Goal: Information Seeking & Learning: Learn about a topic

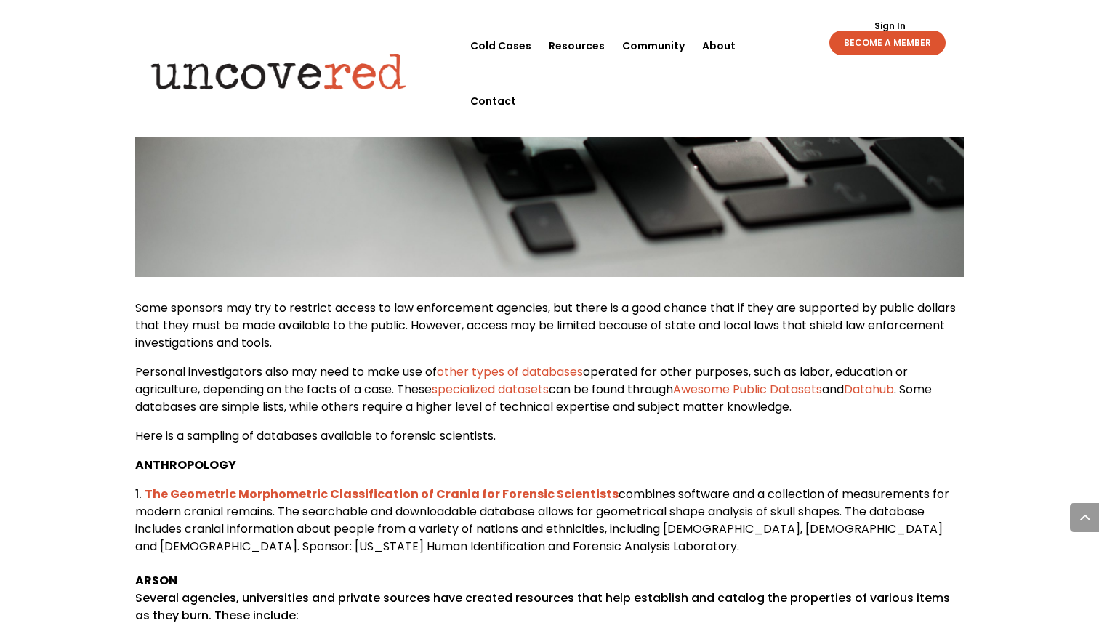
scroll to position [601, 0]
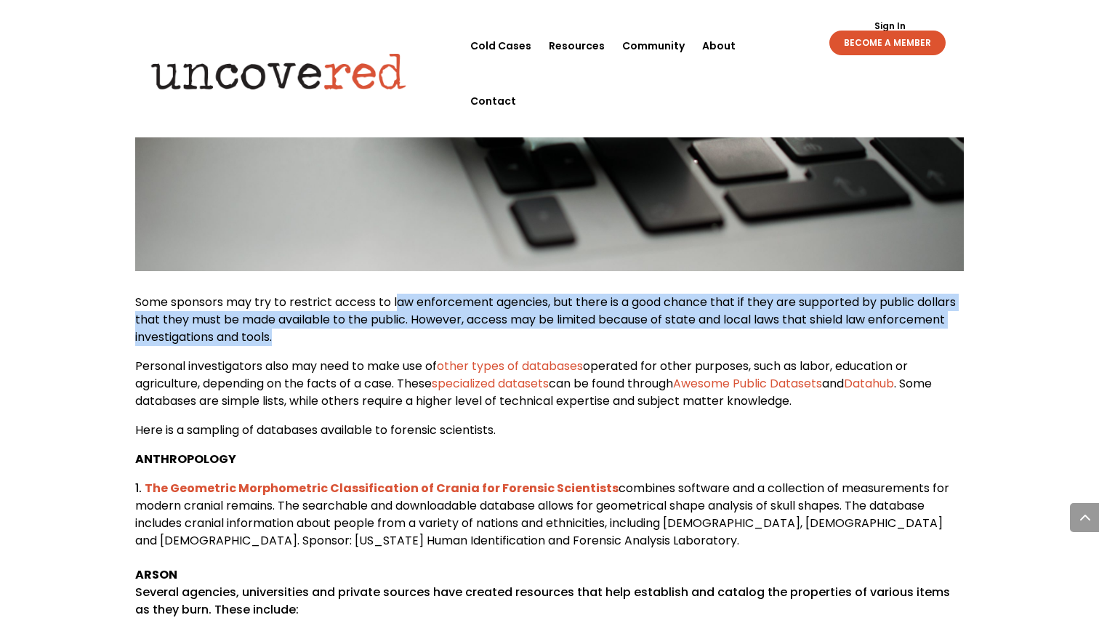
drag, startPoint x: 394, startPoint y: 310, endPoint x: 405, endPoint y: 346, distance: 37.2
click at [406, 347] on p "Some sponsors may try to restrict access to law enforcement agencies, but there…" at bounding box center [549, 326] width 829 height 64
click at [405, 346] on p "Some sponsors may try to restrict access to law enforcement agencies, but there…" at bounding box center [549, 326] width 829 height 64
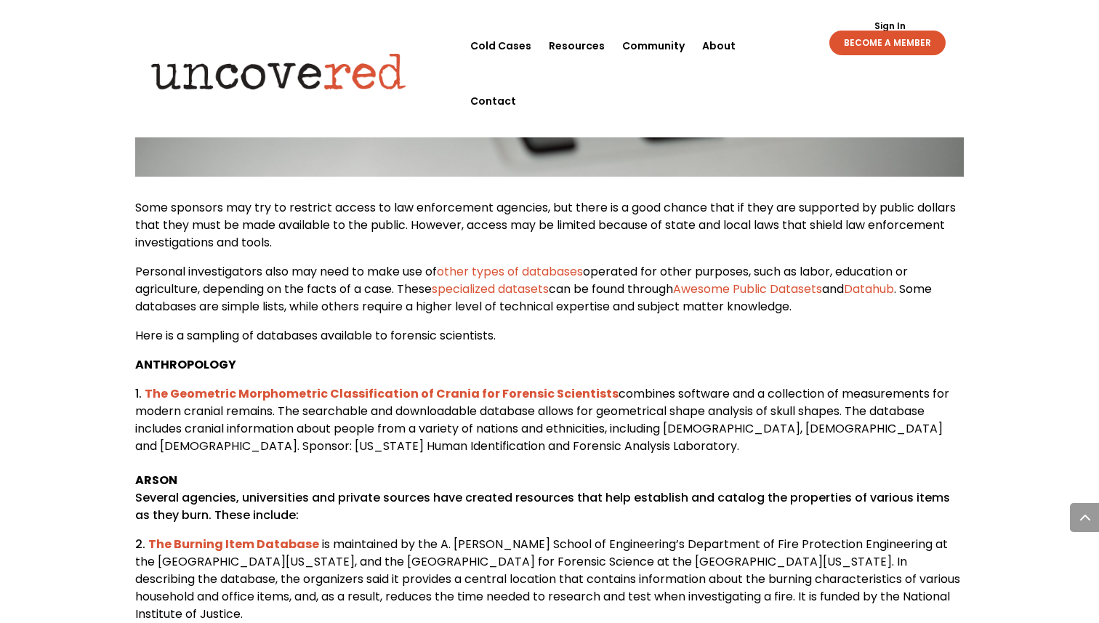
scroll to position [701, 0]
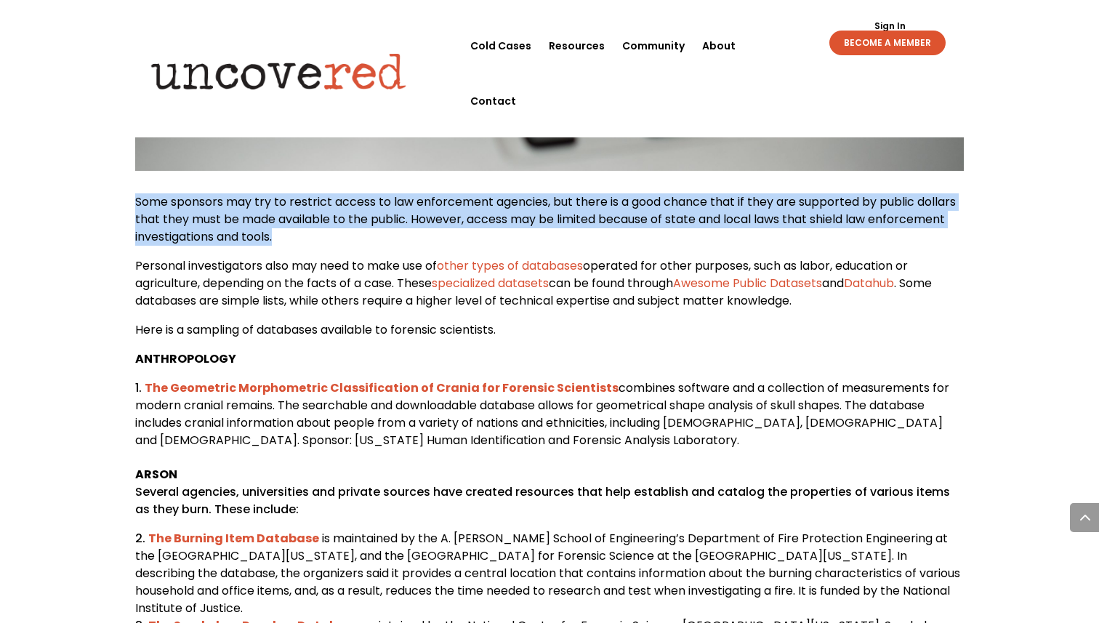
drag, startPoint x: 134, startPoint y: 211, endPoint x: 264, endPoint y: 270, distance: 141.8
click at [265, 257] on p "Some sponsors may try to restrict access to law enforcement agencies, but there…" at bounding box center [549, 225] width 829 height 64
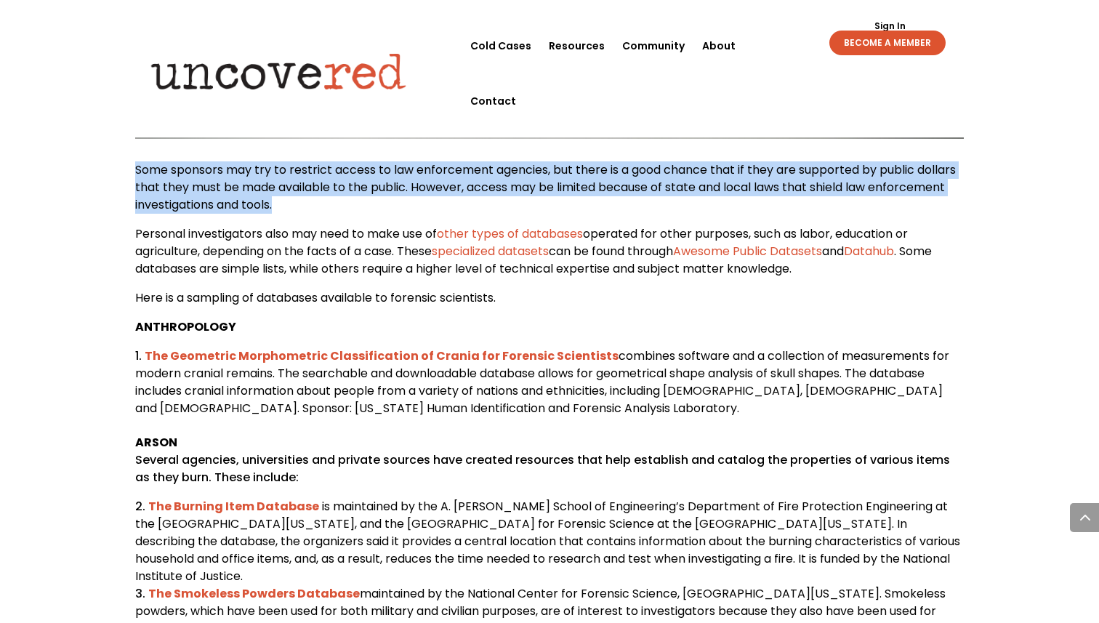
scroll to position [738, 0]
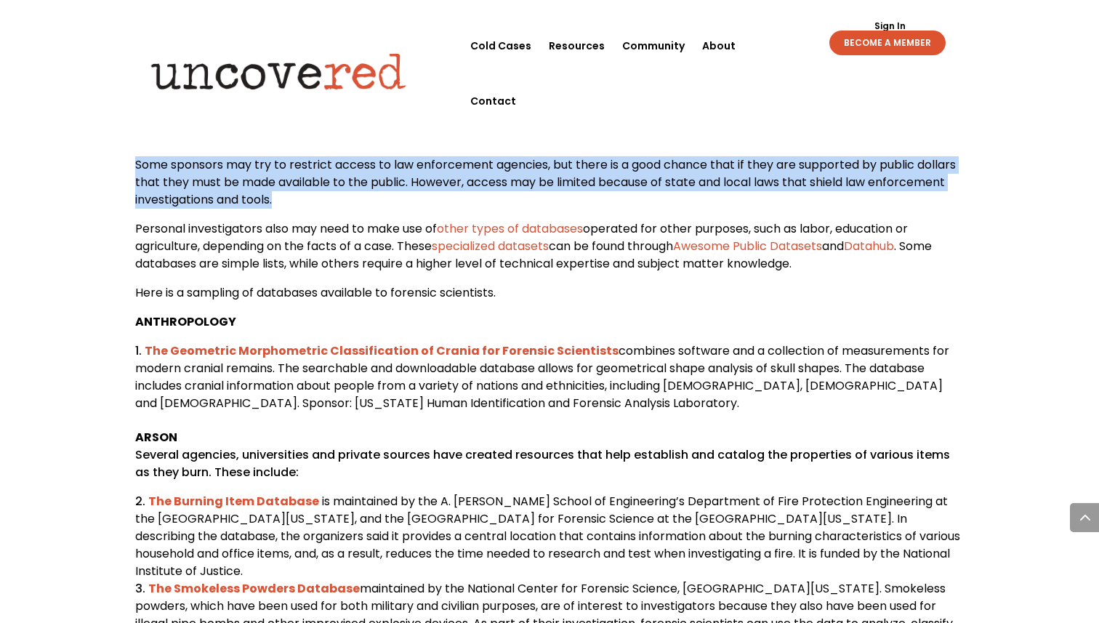
click at [507, 237] on link "other types of databases" at bounding box center [510, 228] width 146 height 17
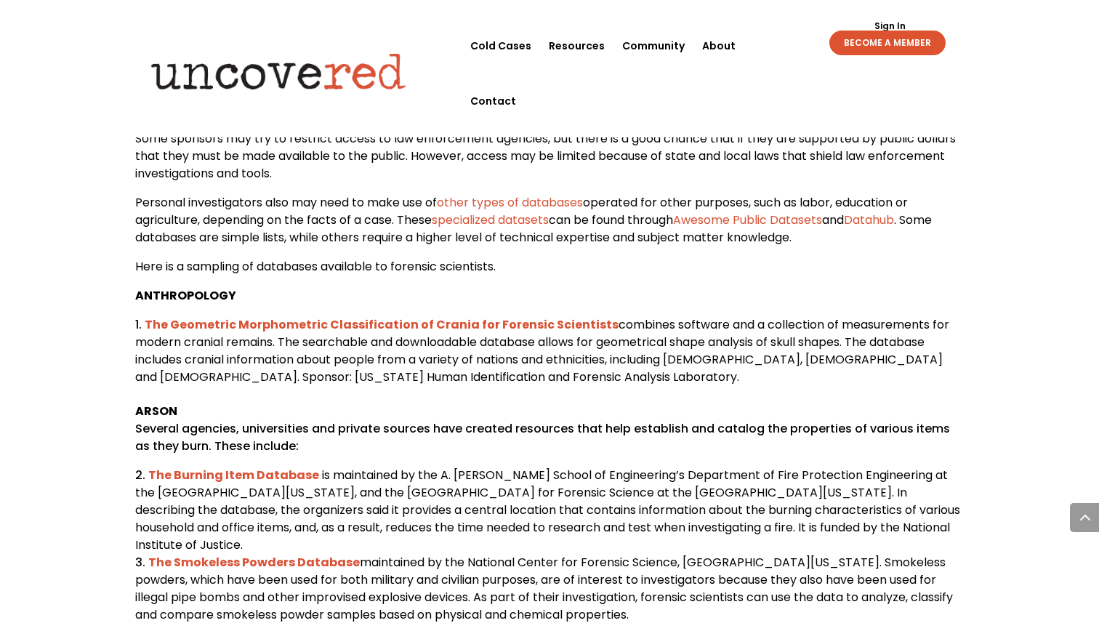
scroll to position [790, 0]
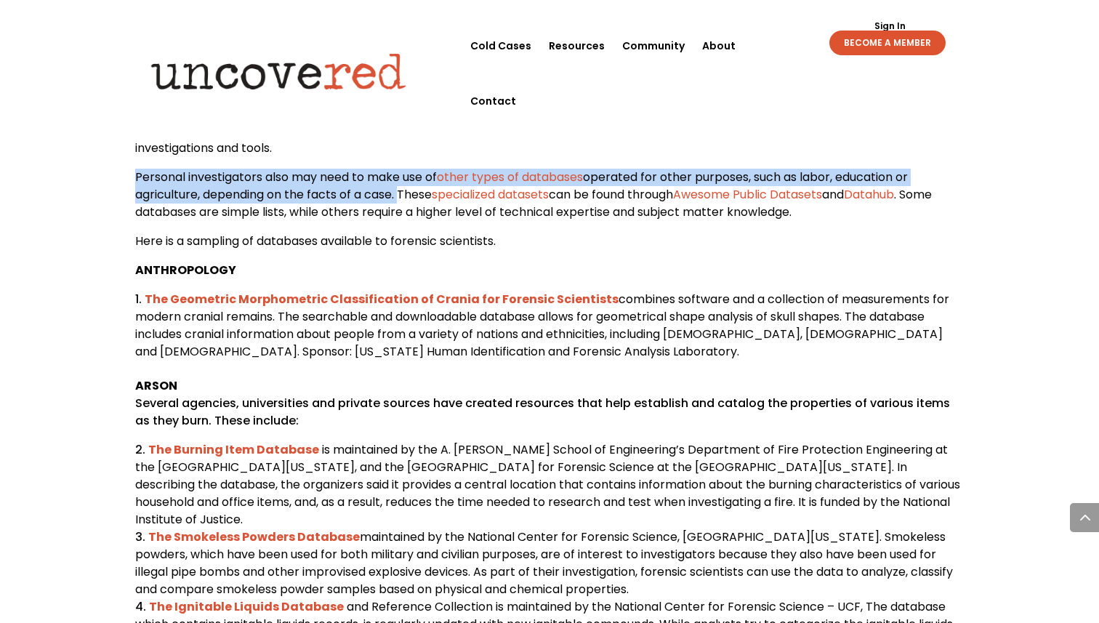
drag, startPoint x: 122, startPoint y: 177, endPoint x: 398, endPoint y: 206, distance: 277.6
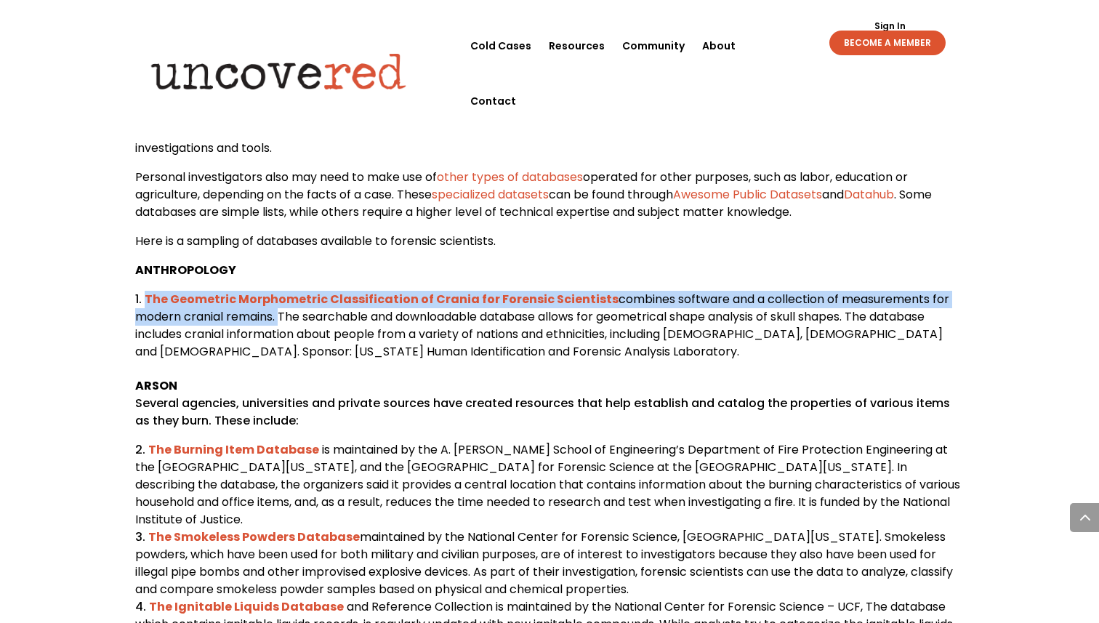
drag, startPoint x: 661, startPoint y: 303, endPoint x: 278, endPoint y: 336, distance: 383.7
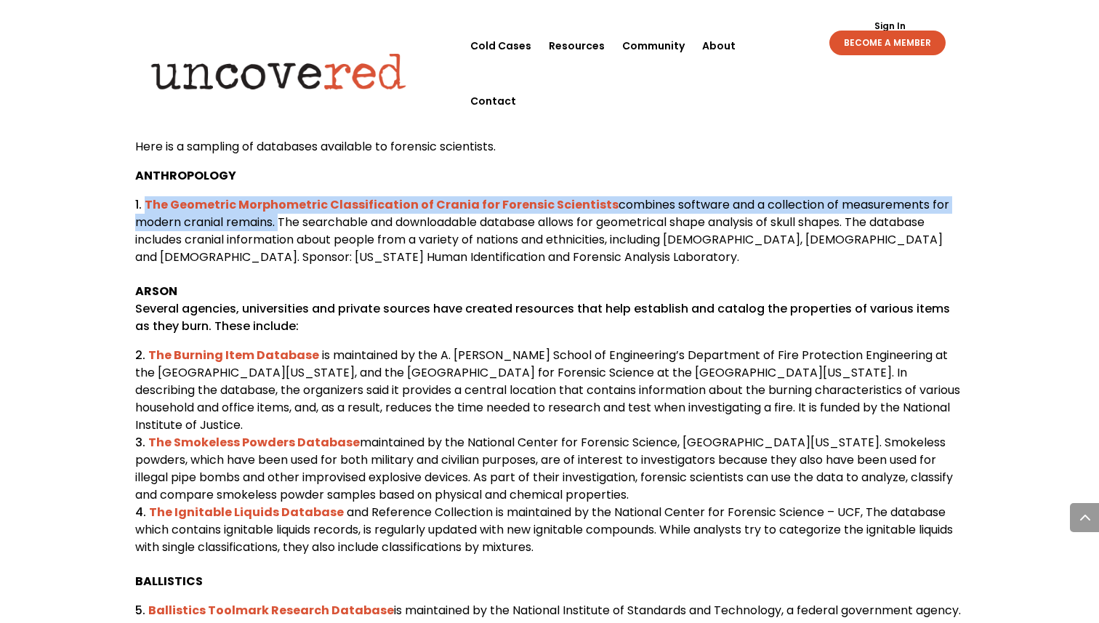
scroll to position [899, 0]
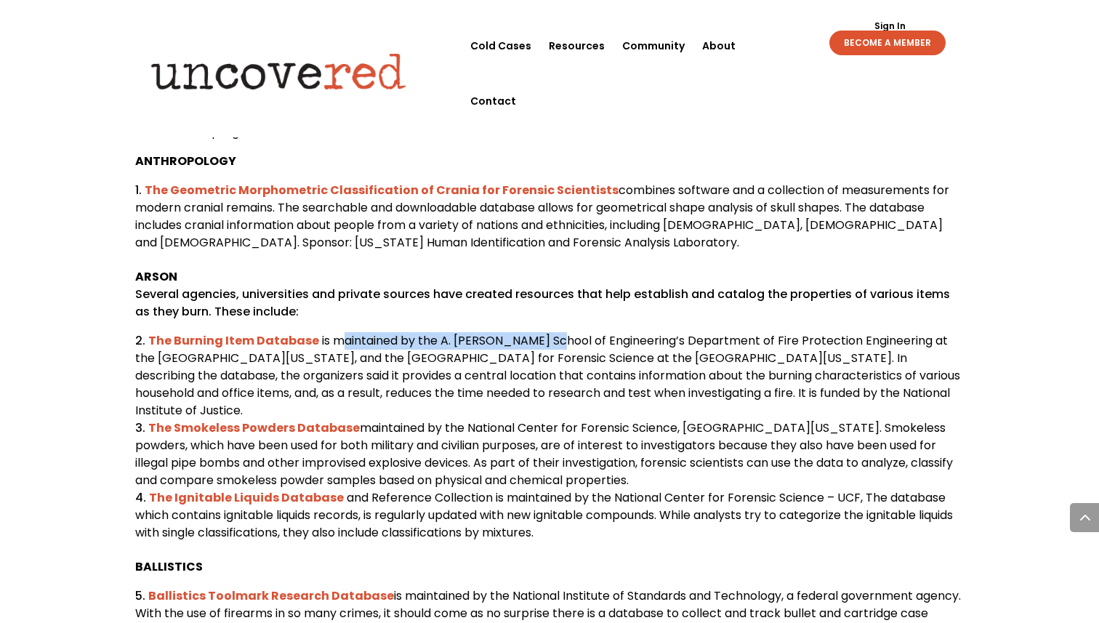
drag, startPoint x: 338, startPoint y: 354, endPoint x: 544, endPoint y: 356, distance: 206.4
click at [547, 356] on span "is maintained by the A. [PERSON_NAME] School of Engineering’s Department of Fir…" at bounding box center [547, 375] width 825 height 86
click at [407, 391] on span "is maintained by the A. [PERSON_NAME] School of Engineering’s Department of Fir…" at bounding box center [547, 375] width 825 height 86
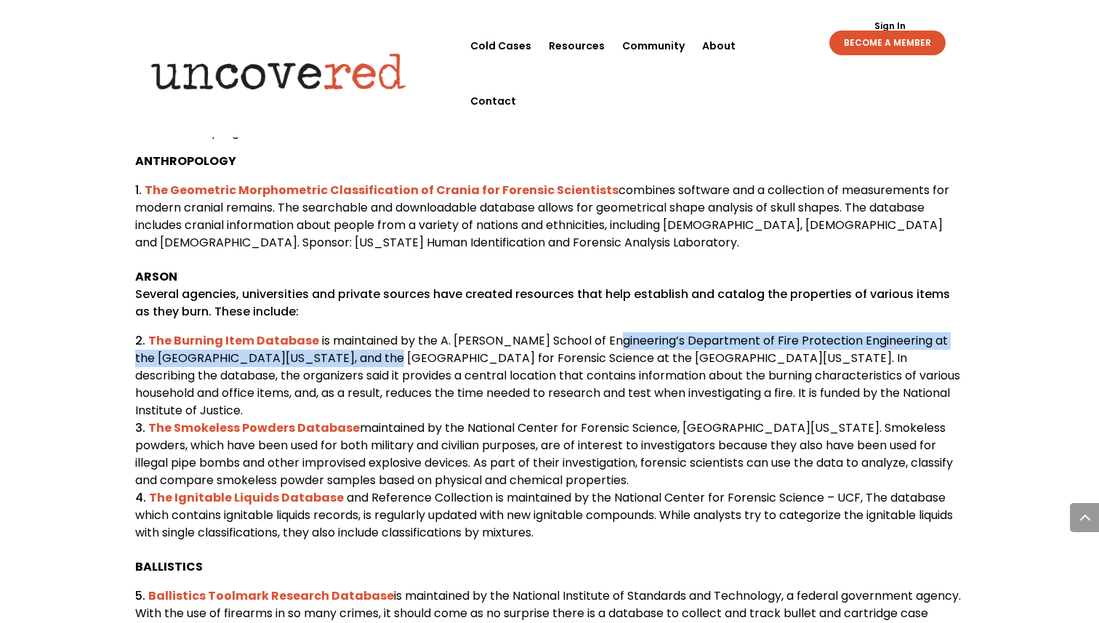
drag, startPoint x: 357, startPoint y: 374, endPoint x: 605, endPoint y: 350, distance: 249.0
click at [605, 350] on span "is maintained by the A. [PERSON_NAME] School of Engineering’s Department of Fir…" at bounding box center [547, 375] width 825 height 86
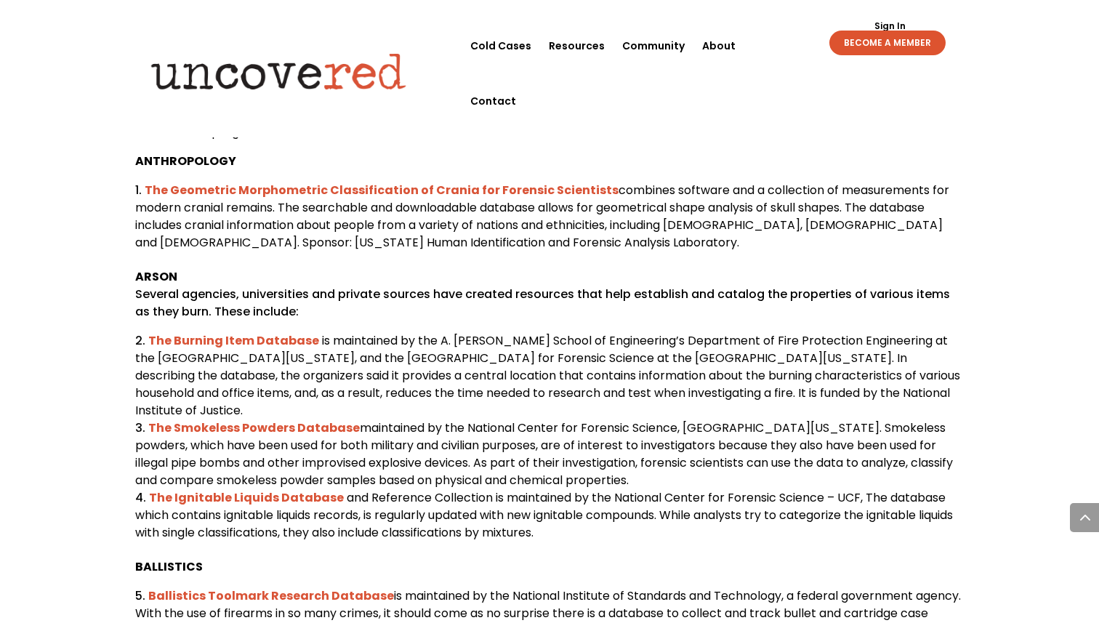
click at [841, 347] on span "is maintained by the A. [PERSON_NAME] School of Engineering’s Department of Fir…" at bounding box center [547, 375] width 825 height 86
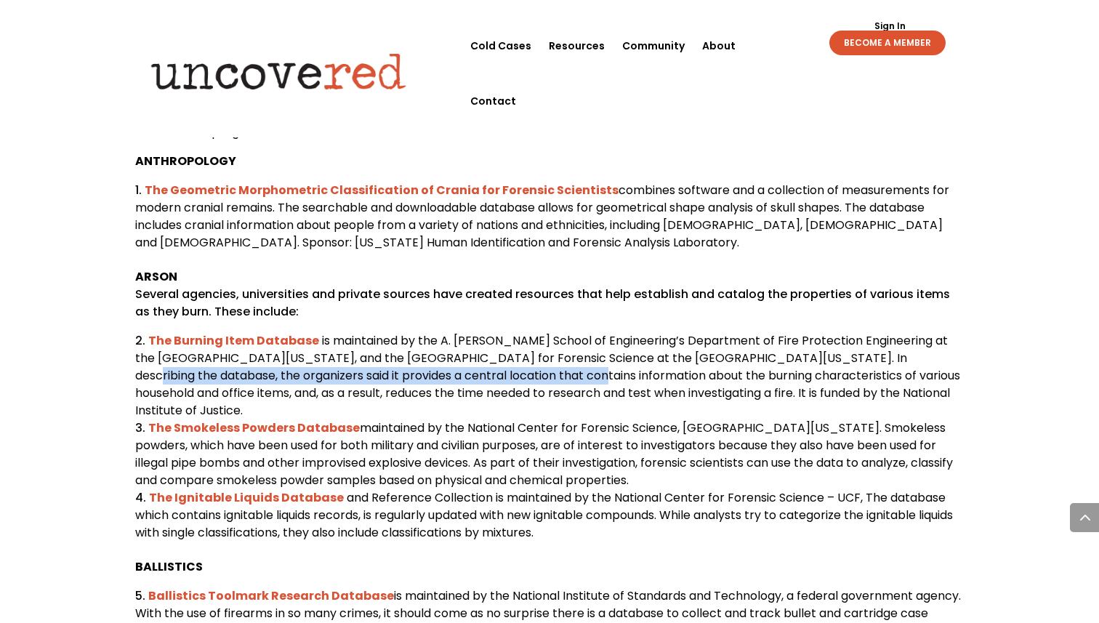
drag, startPoint x: 813, startPoint y: 371, endPoint x: 488, endPoint y: 380, distance: 325.0
click at [489, 381] on li "The Burning Item Database is maintained by the A. [PERSON_NAME] School of Engin…" at bounding box center [549, 375] width 829 height 87
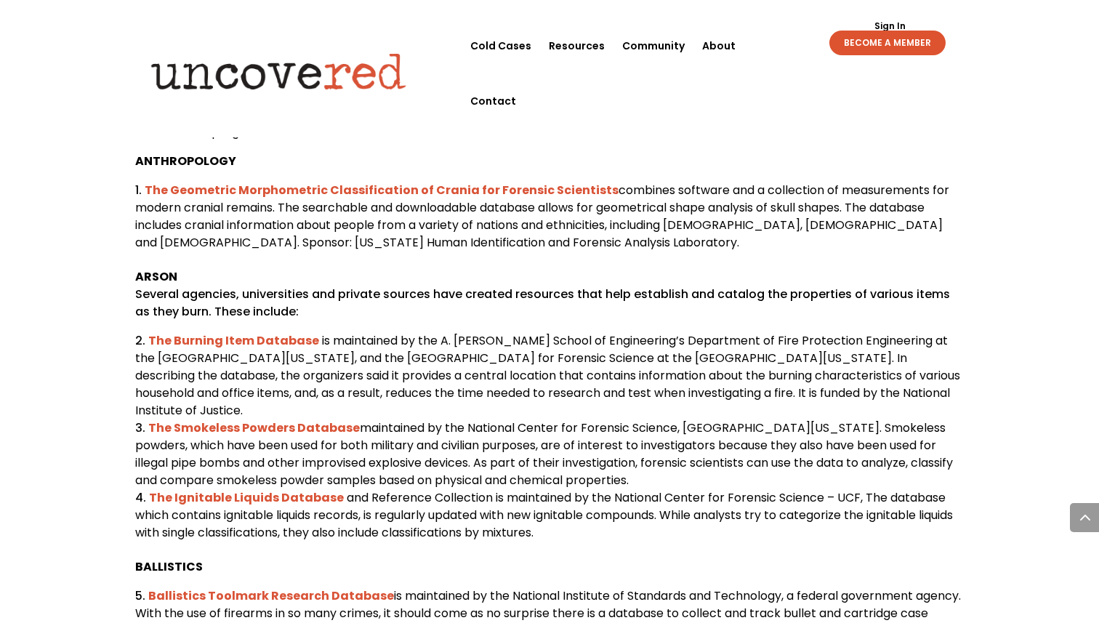
click at [417, 395] on span "is maintained by the A. [PERSON_NAME] School of Engineering’s Department of Fir…" at bounding box center [547, 375] width 825 height 86
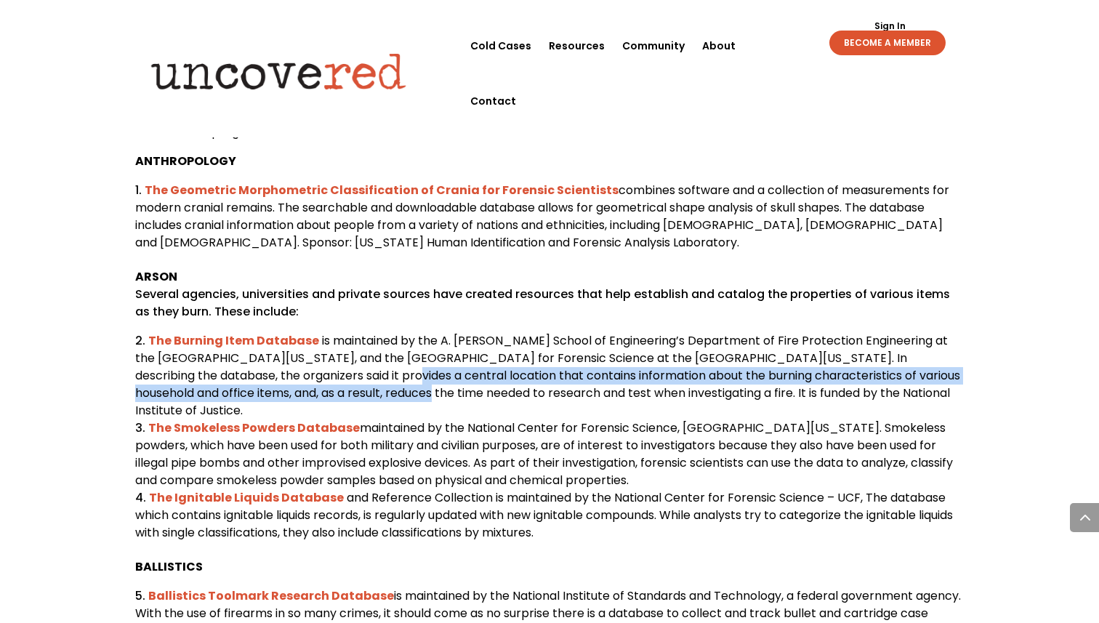
drag, startPoint x: 310, startPoint y: 390, endPoint x: 332, endPoint y: 413, distance: 31.4
click at [332, 413] on span "is maintained by the A. [PERSON_NAME] School of Engineering’s Department of Fir…" at bounding box center [547, 375] width 825 height 86
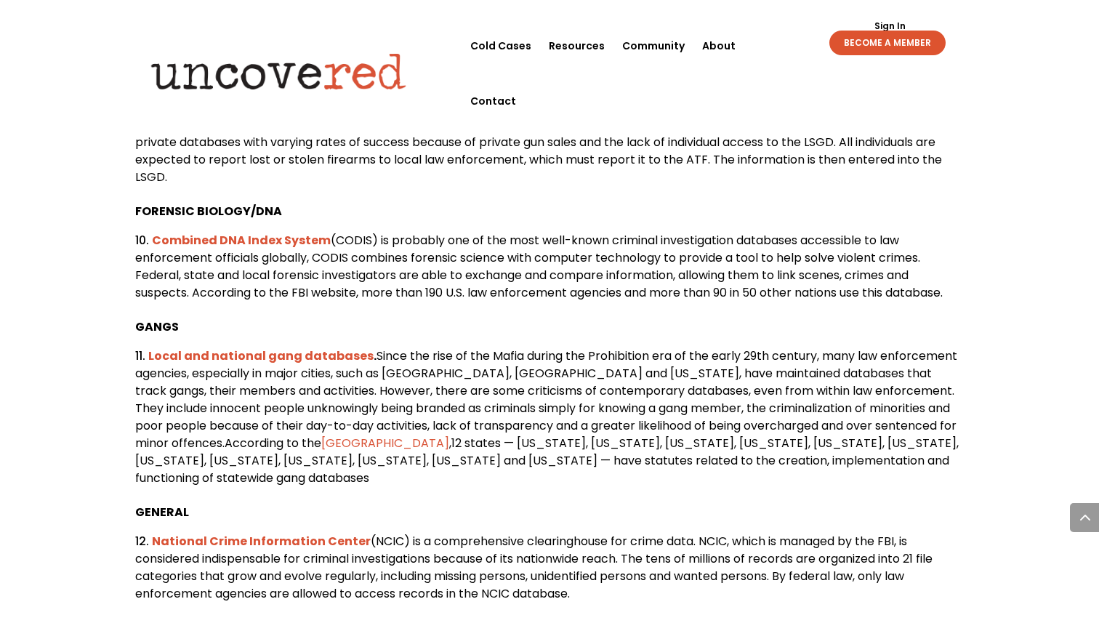
scroll to position [1895, 0]
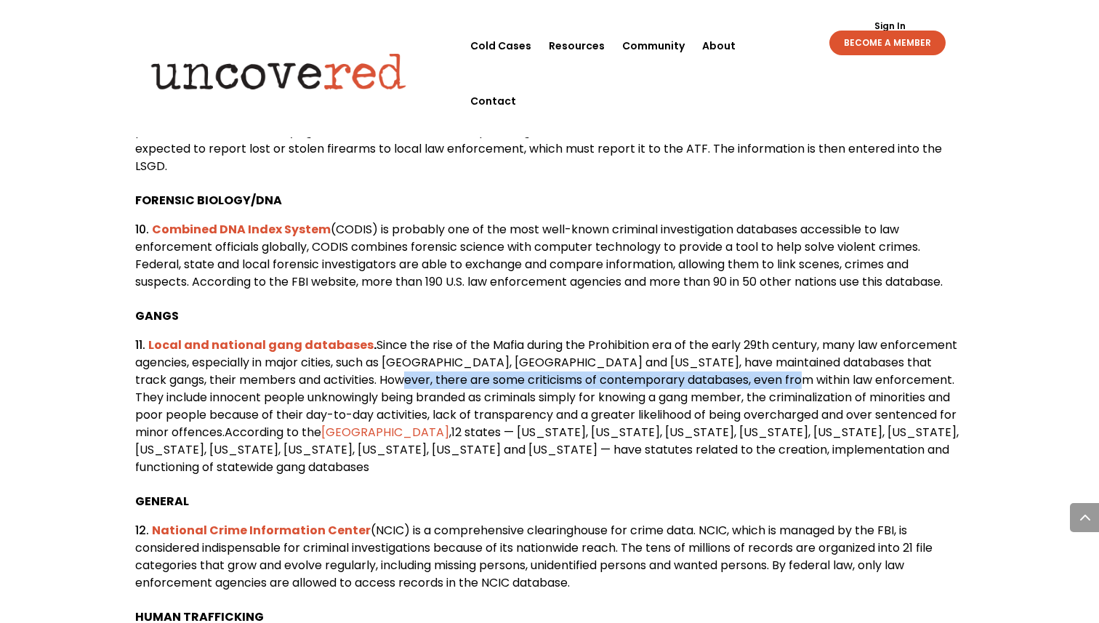
drag, startPoint x: 348, startPoint y: 406, endPoint x: 747, endPoint y: 415, distance: 399.1
click at [747, 415] on span "Since the rise of the Mafia during the Prohibition era of the early 29th centur…" at bounding box center [546, 388] width 822 height 104
click at [809, 409] on span "Since the rise of the Mafia during the Prohibition era of the early 29th centur…" at bounding box center [546, 388] width 822 height 104
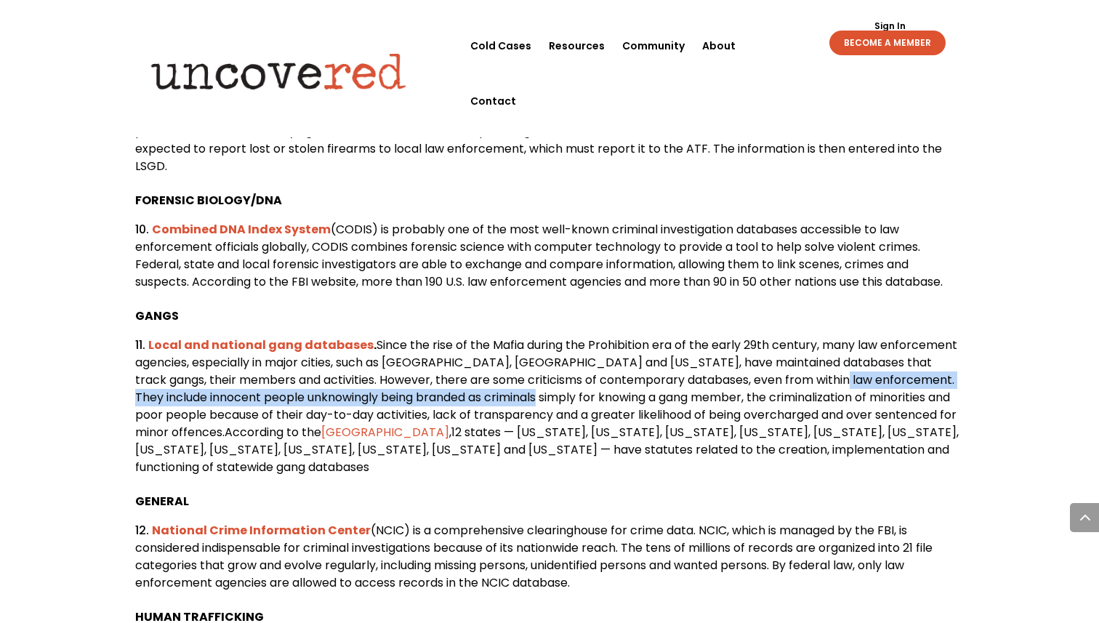
drag, startPoint x: 799, startPoint y: 409, endPoint x: 513, endPoint y: 424, distance: 286.0
click at [513, 424] on span "Since the rise of the Mafia during the Prohibition era of the early 29th centur…" at bounding box center [546, 388] width 822 height 104
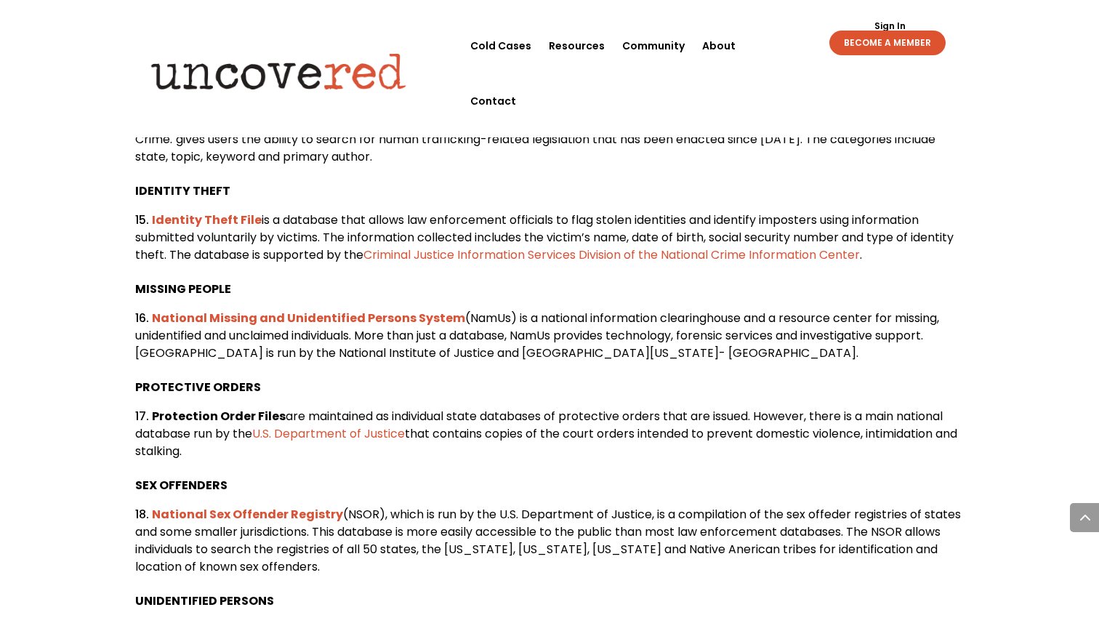
scroll to position [2533, 0]
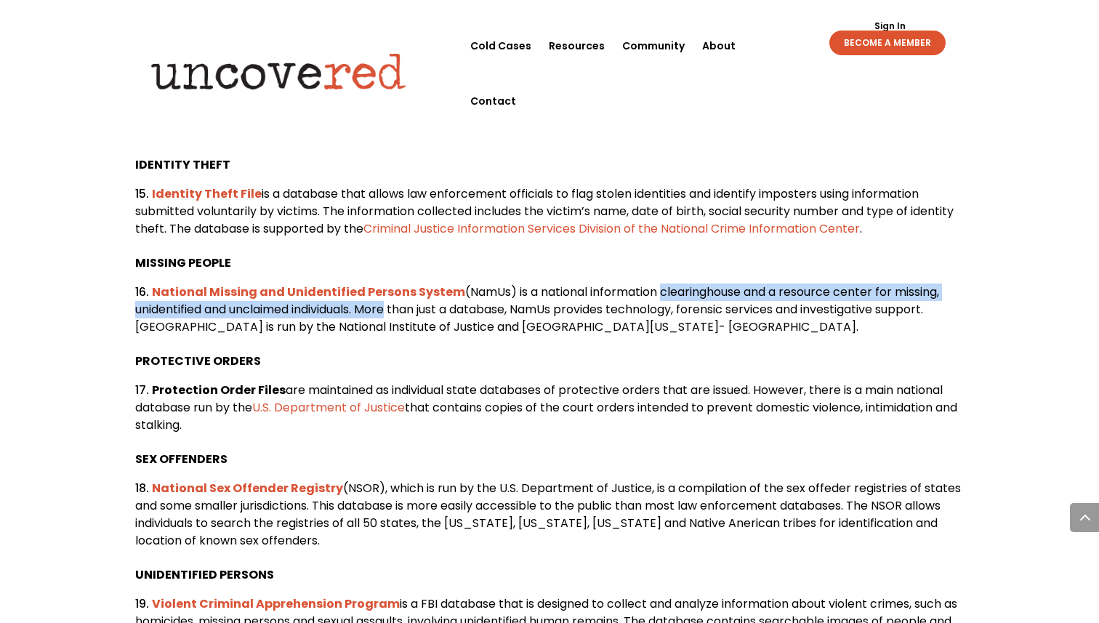
drag, startPoint x: 653, startPoint y: 322, endPoint x: 386, endPoint y: 345, distance: 268.5
click at [386, 335] on span "(NamUs) is a national information clearinghouse and a resource center for missi…" at bounding box center [537, 309] width 804 height 52
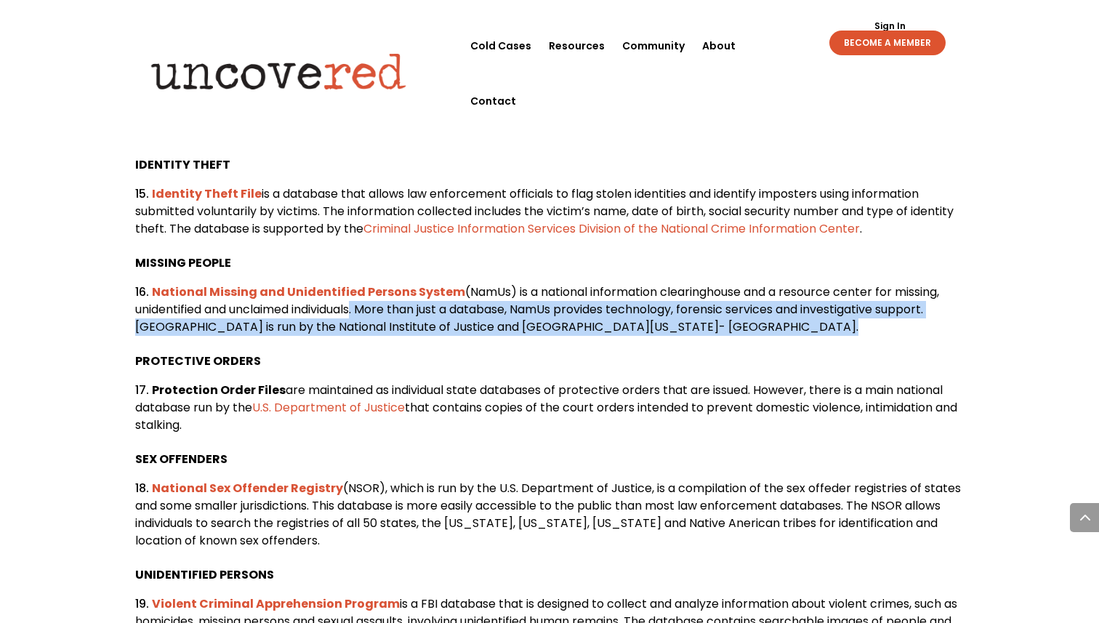
drag, startPoint x: 358, startPoint y: 339, endPoint x: 779, endPoint y: 355, distance: 421.1
click at [779, 335] on span "(NamUs) is a national information clearinghouse and a resource center for missi…" at bounding box center [537, 309] width 804 height 52
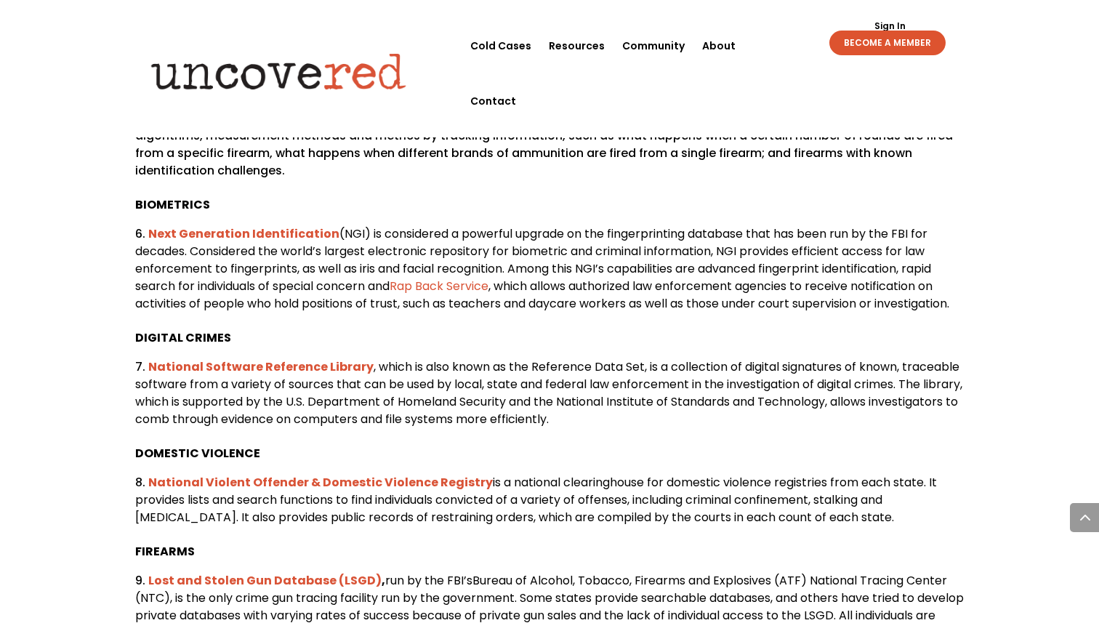
scroll to position [1413, 0]
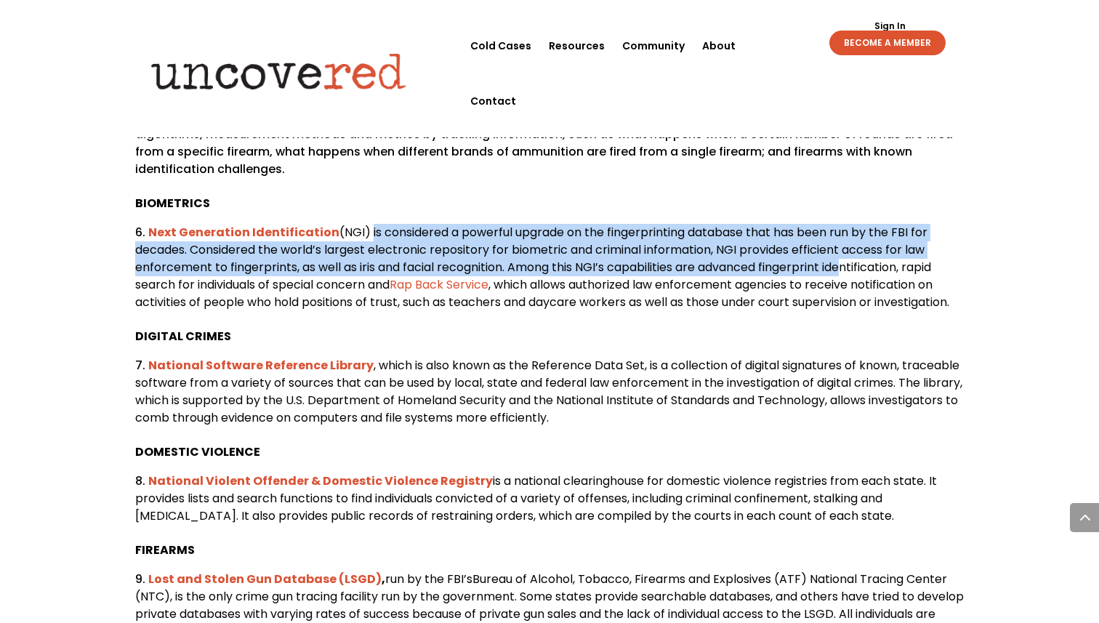
drag, startPoint x: 363, startPoint y: 246, endPoint x: 837, endPoint y: 276, distance: 475.5
click at [839, 276] on span "(NGI) is considered a powerful upgrade on the fingerprinting database that has …" at bounding box center [533, 258] width 796 height 69
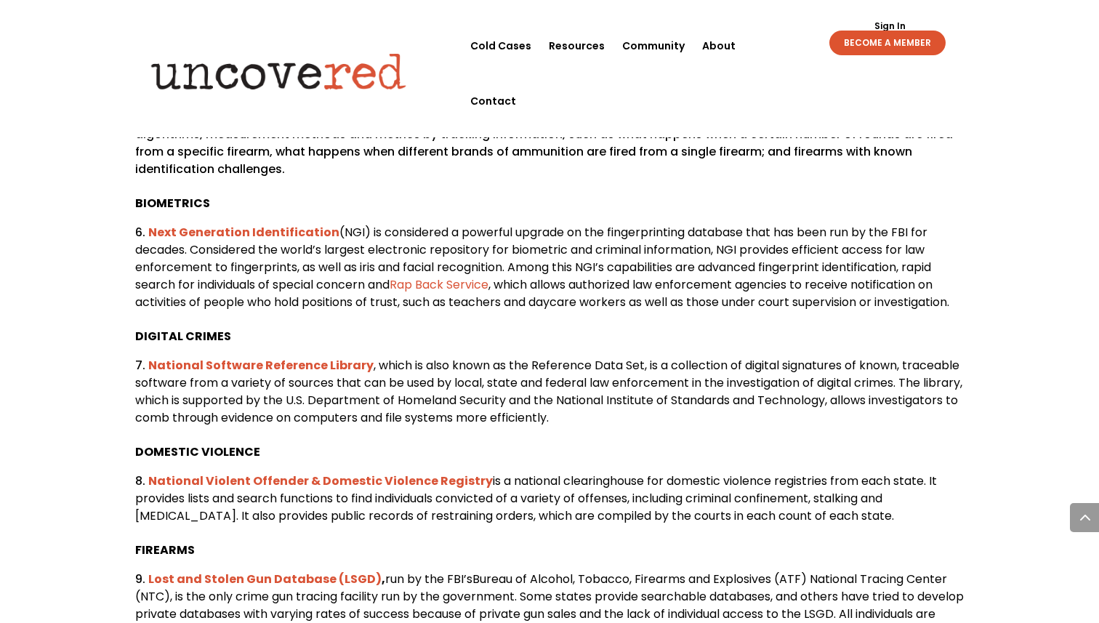
click at [837, 246] on span "(NGI) is considered a powerful upgrade on the fingerprinting database that has …" at bounding box center [533, 258] width 796 height 69
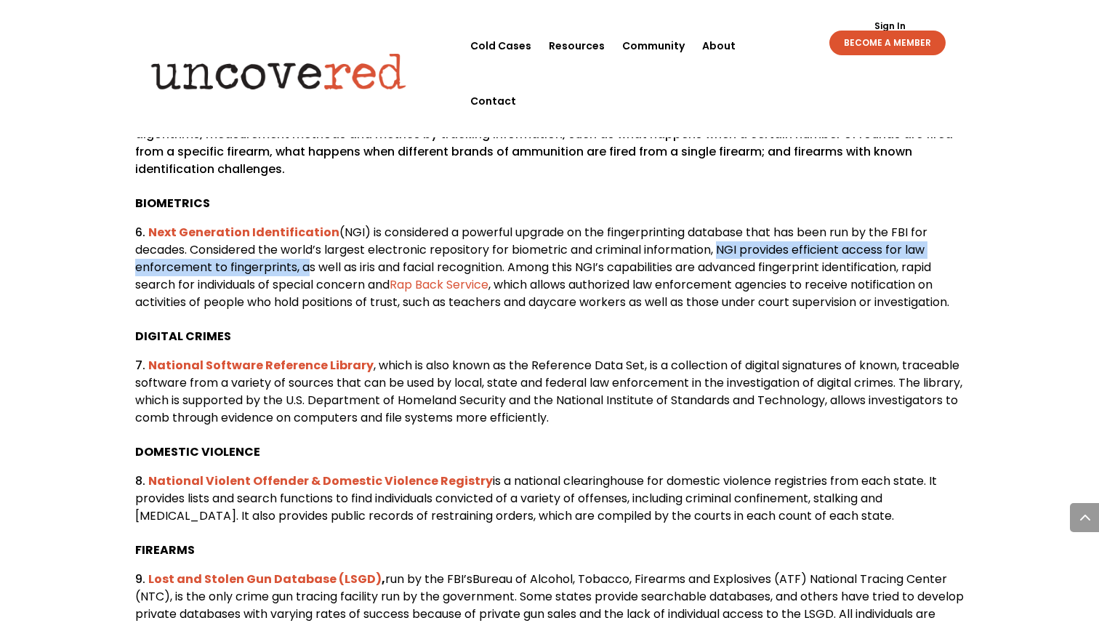
drag, startPoint x: 719, startPoint y: 267, endPoint x: 302, endPoint y: 284, distance: 418.2
click at [302, 284] on span "(NGI) is considered a powerful upgrade on the fingerprinting database that has …" at bounding box center [533, 258] width 796 height 69
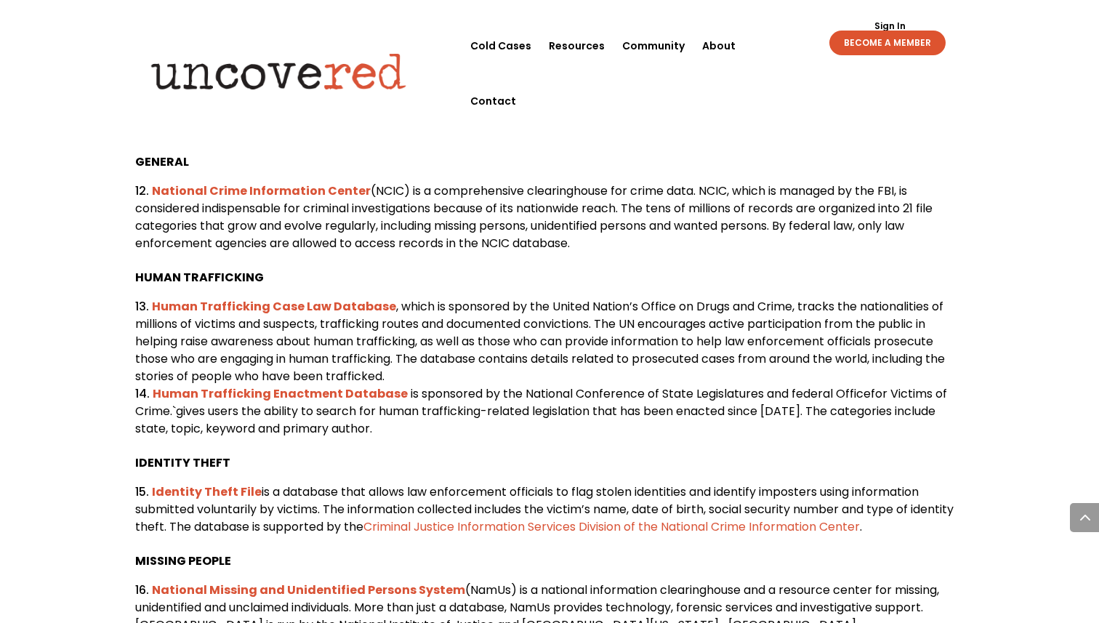
scroll to position [2240, 0]
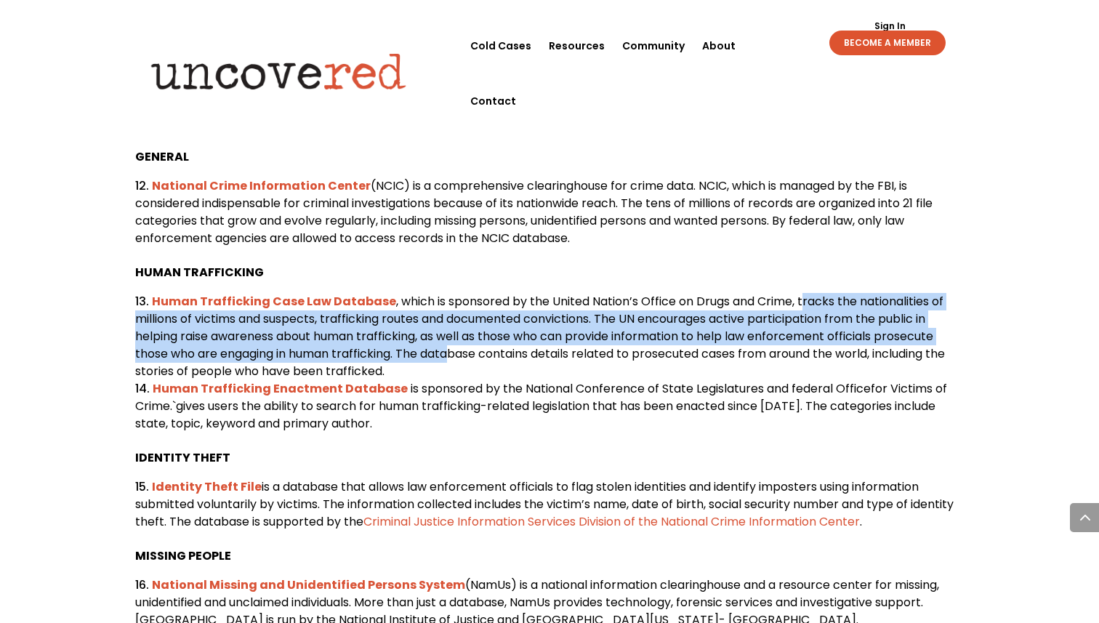
drag, startPoint x: 799, startPoint y: 331, endPoint x: 457, endPoint y: 394, distance: 347.2
click at [457, 380] on li "Human Trafficking Case Law Database , which is sponsored by the United Nation’s…" at bounding box center [549, 336] width 829 height 87
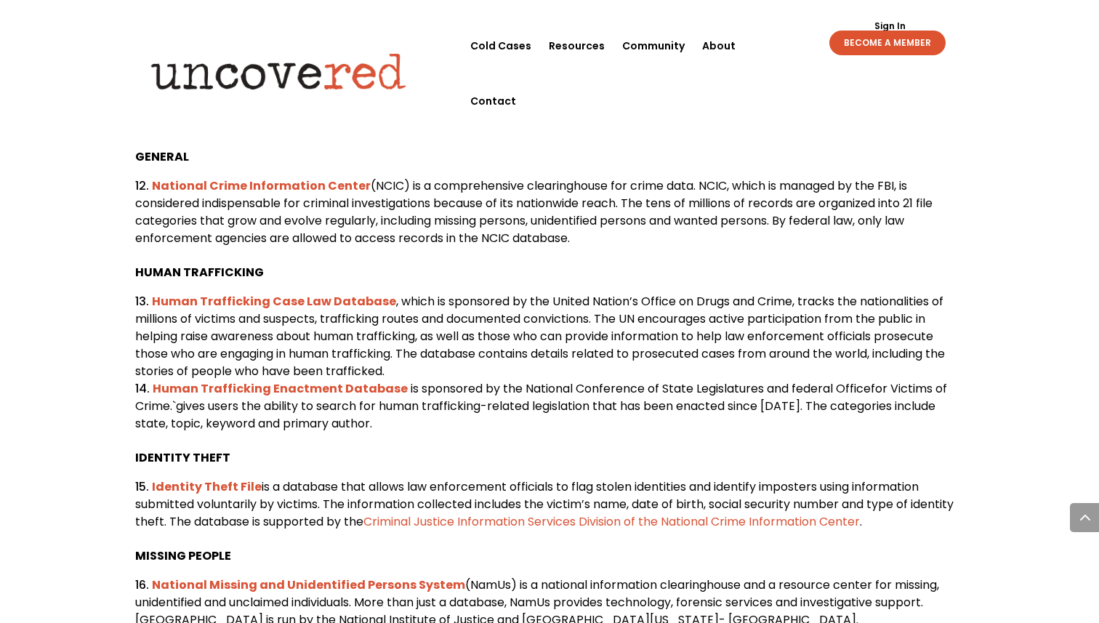
click at [512, 379] on span ", which is sponsored by the United Nation’s Office on Drugs and Crime, tracks t…" at bounding box center [540, 336] width 810 height 86
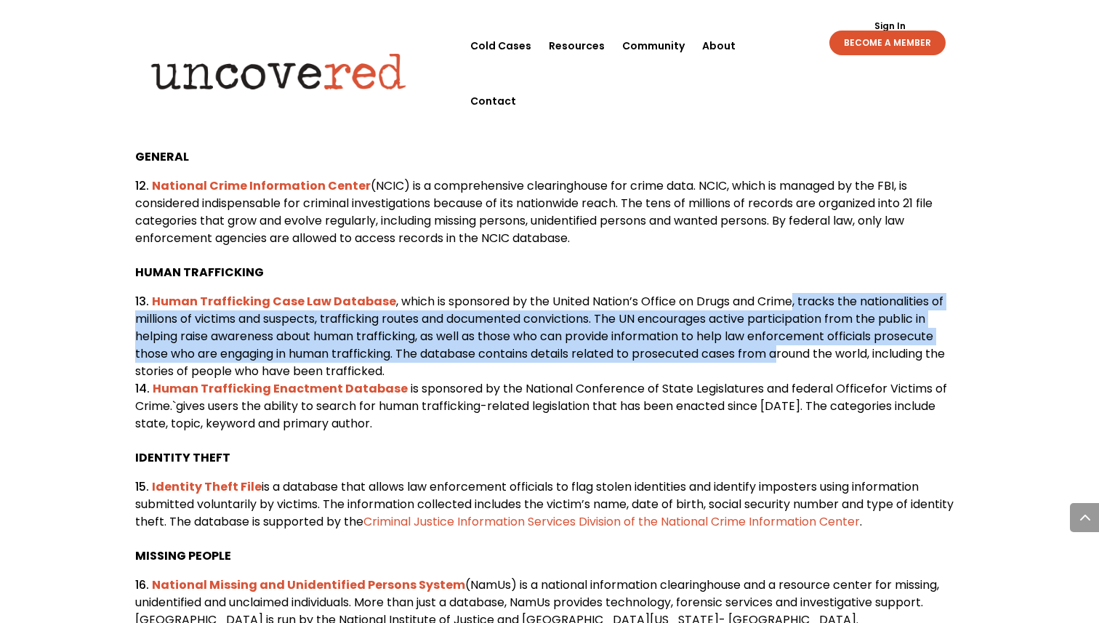
drag, startPoint x: 786, startPoint y: 326, endPoint x: 786, endPoint y: 385, distance: 58.9
click at [786, 379] on span ", which is sponsored by the United Nation’s Office on Drugs and Crime, tracks t…" at bounding box center [540, 336] width 810 height 86
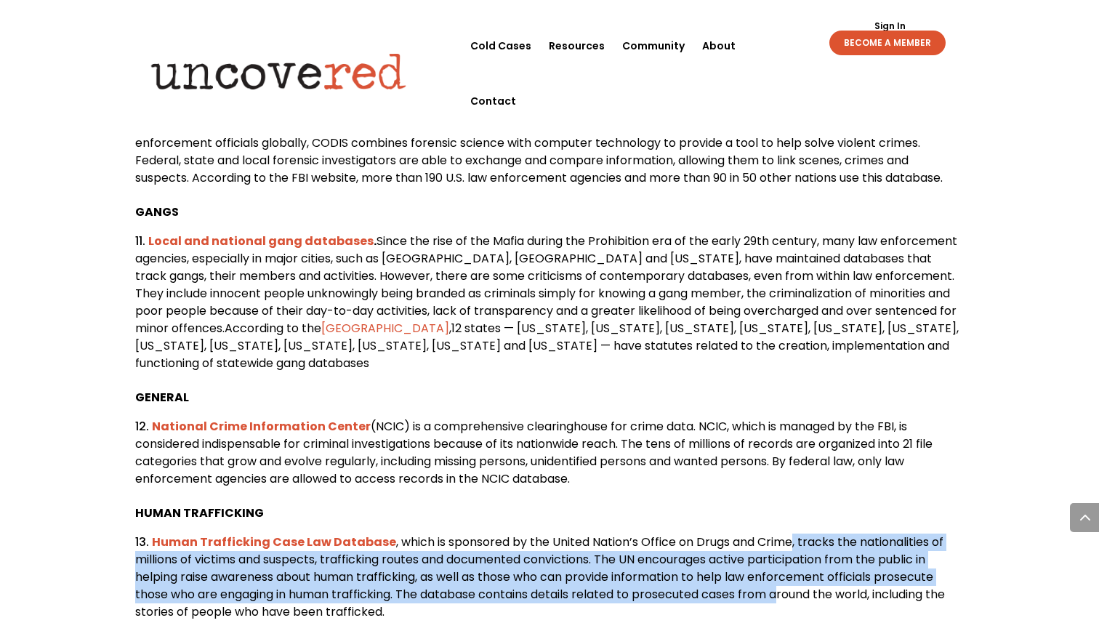
scroll to position [2002, 0]
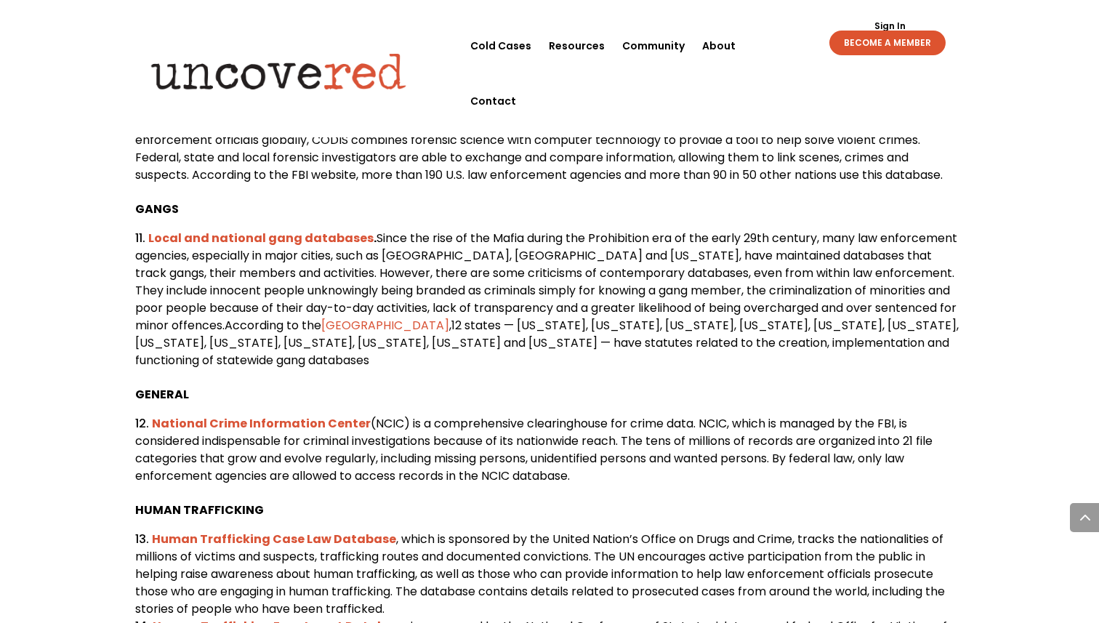
click at [712, 455] on span "(NCIC) is a comprehensive clearinghouse for crime data. NCIC, which is managed …" at bounding box center [533, 449] width 797 height 69
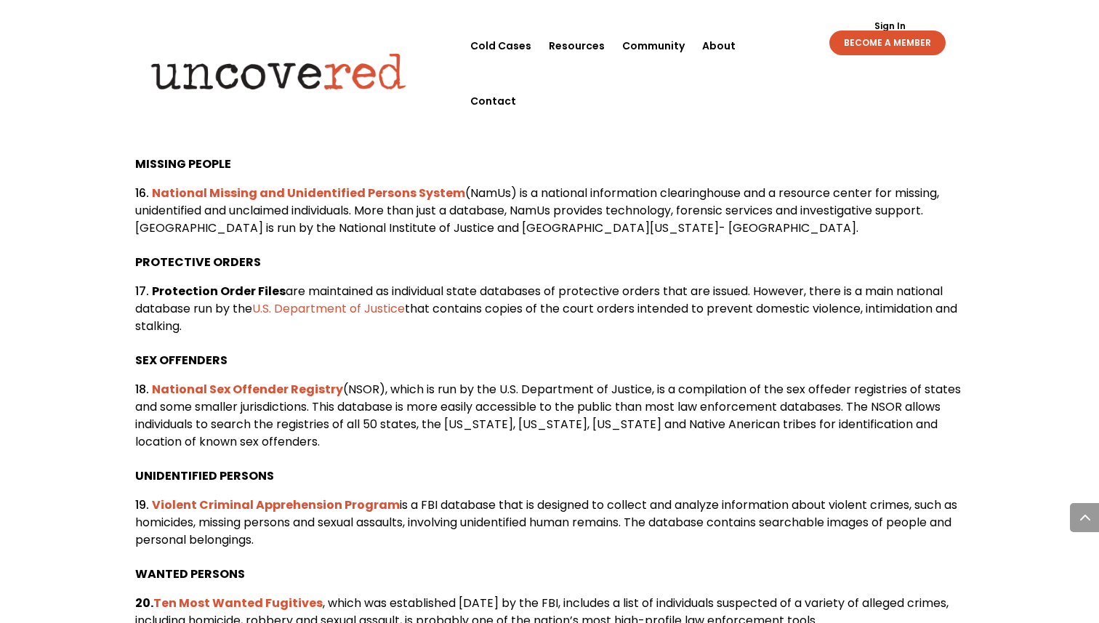
scroll to position [2634, 0]
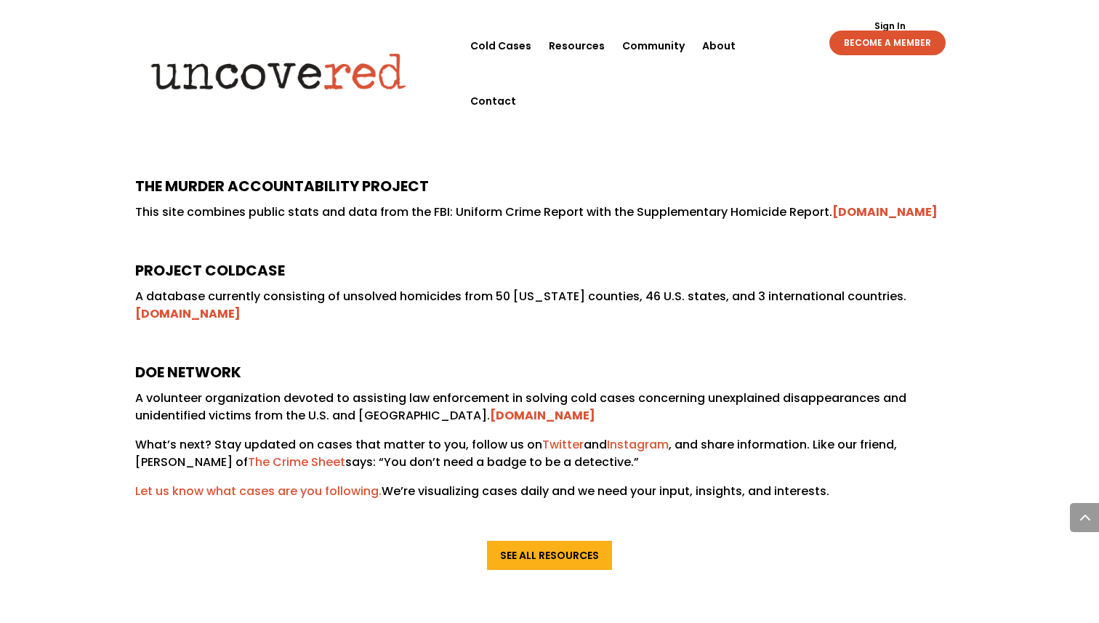
scroll to position [853, 0]
